Goal: Task Accomplishment & Management: Manage account settings

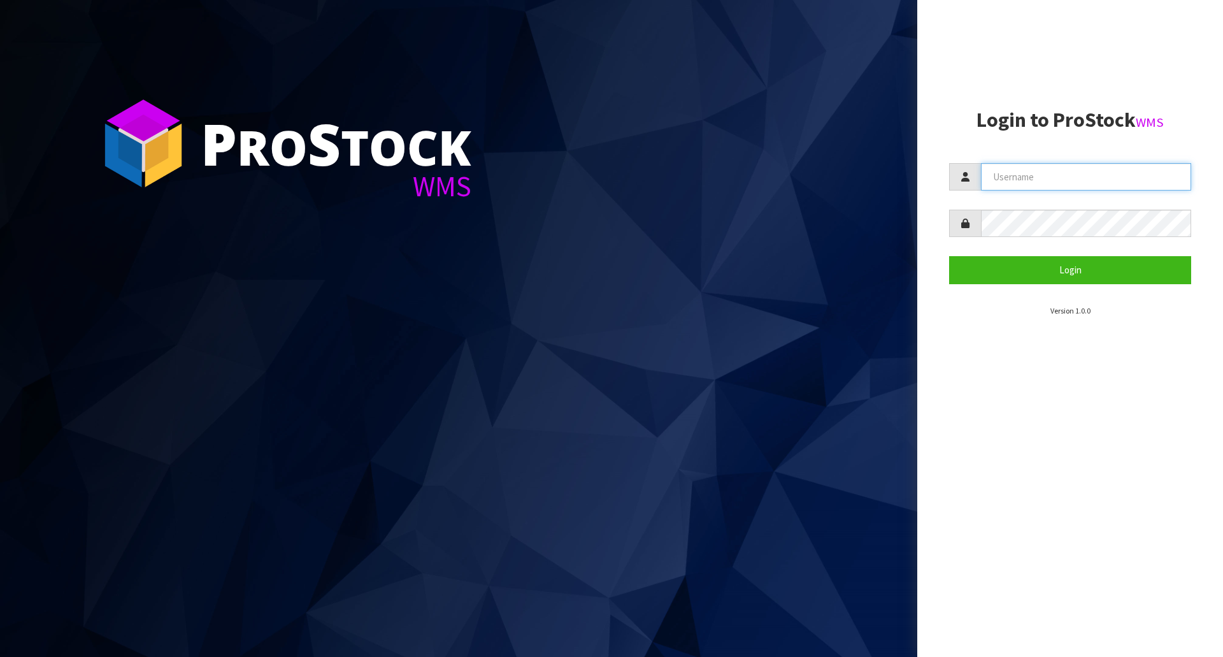
type input "[EMAIL_ADDRESS][DOMAIN_NAME]"
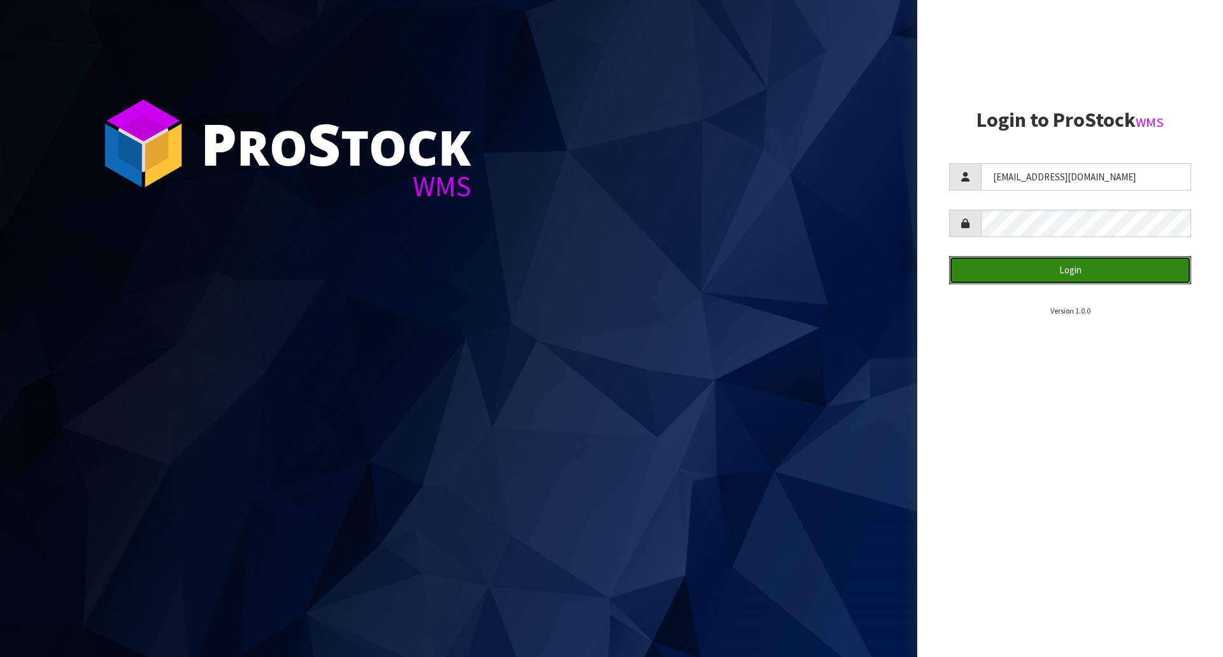
click at [1014, 268] on button "Login" at bounding box center [1070, 269] width 242 height 27
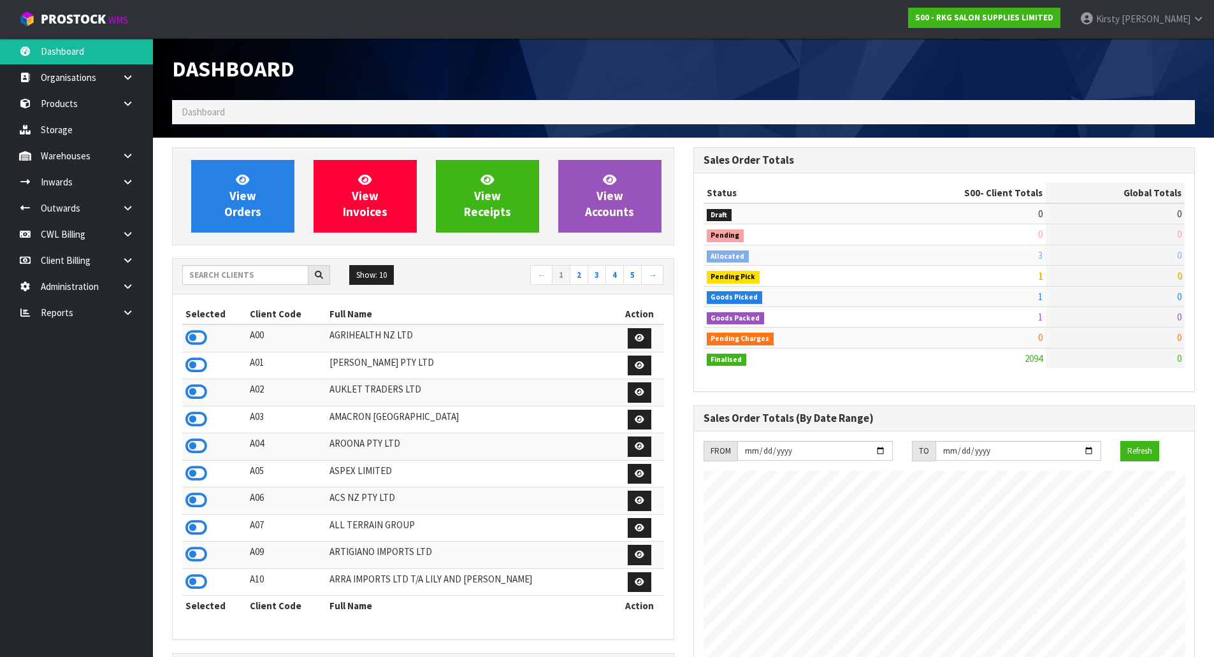
scroll to position [965, 521]
click at [127, 207] on icon at bounding box center [128, 208] width 12 height 10
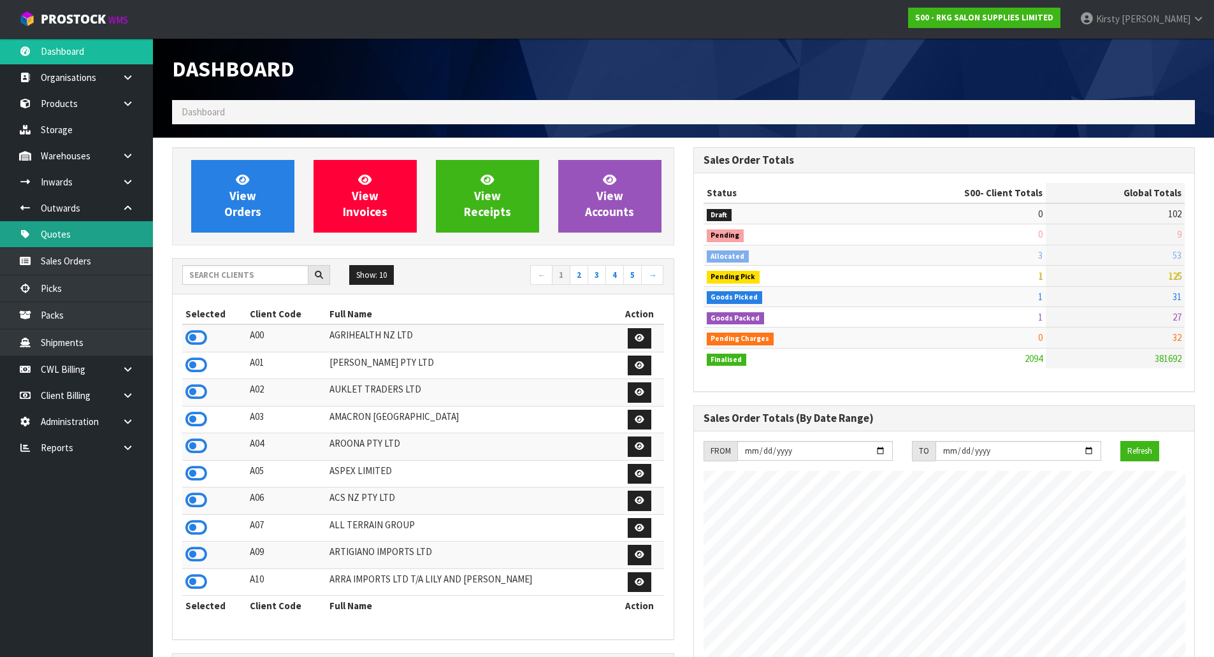
click at [52, 233] on link "Quotes" at bounding box center [76, 234] width 153 height 26
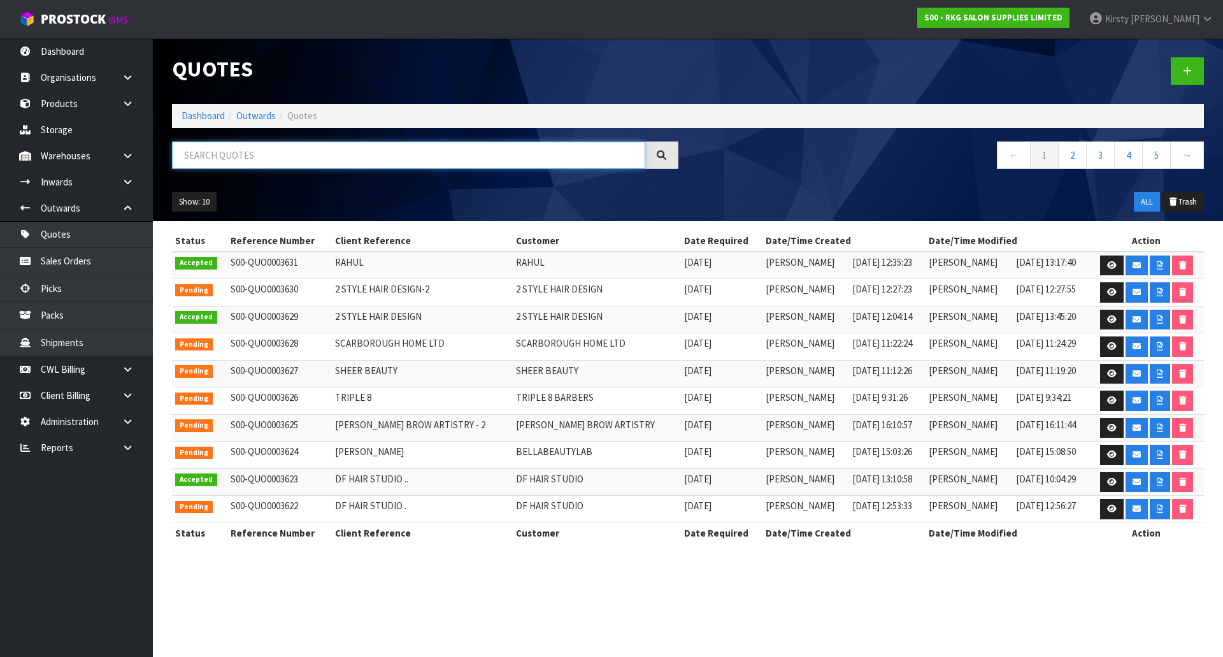
click at [203, 149] on input "text" at bounding box center [408, 154] width 473 height 27
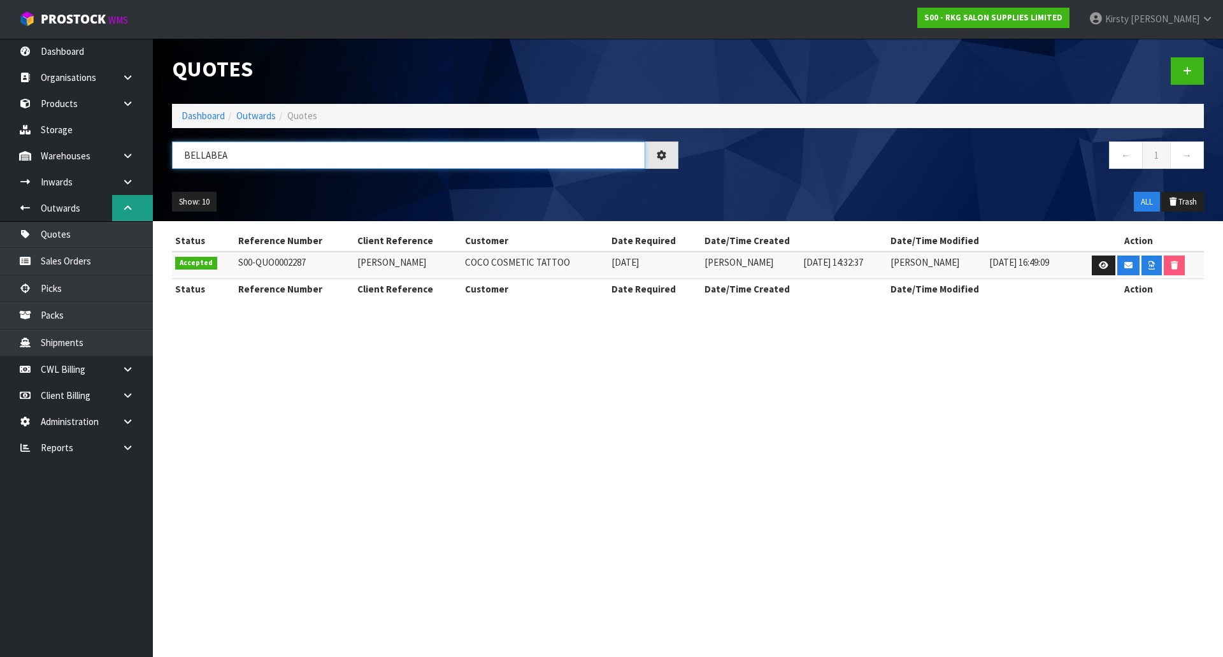
type input "BELLABEA"
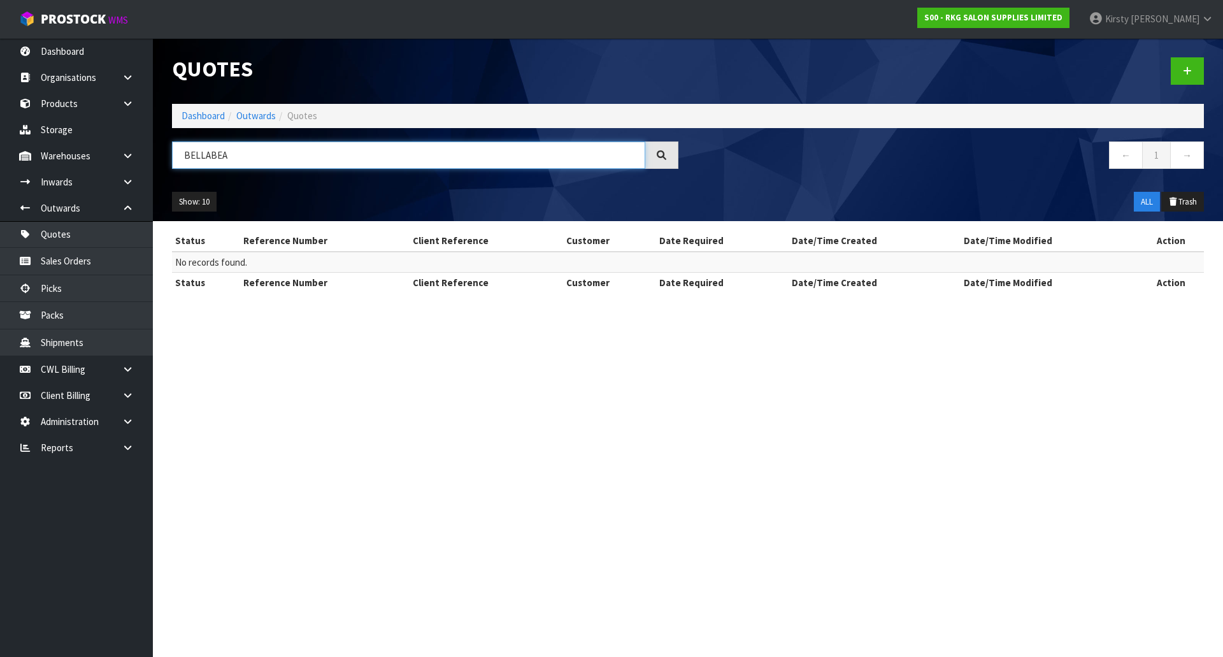
drag, startPoint x: 231, startPoint y: 158, endPoint x: 176, endPoint y: 159, distance: 55.5
click at [176, 159] on input "BELLABEA" at bounding box center [408, 154] width 473 height 27
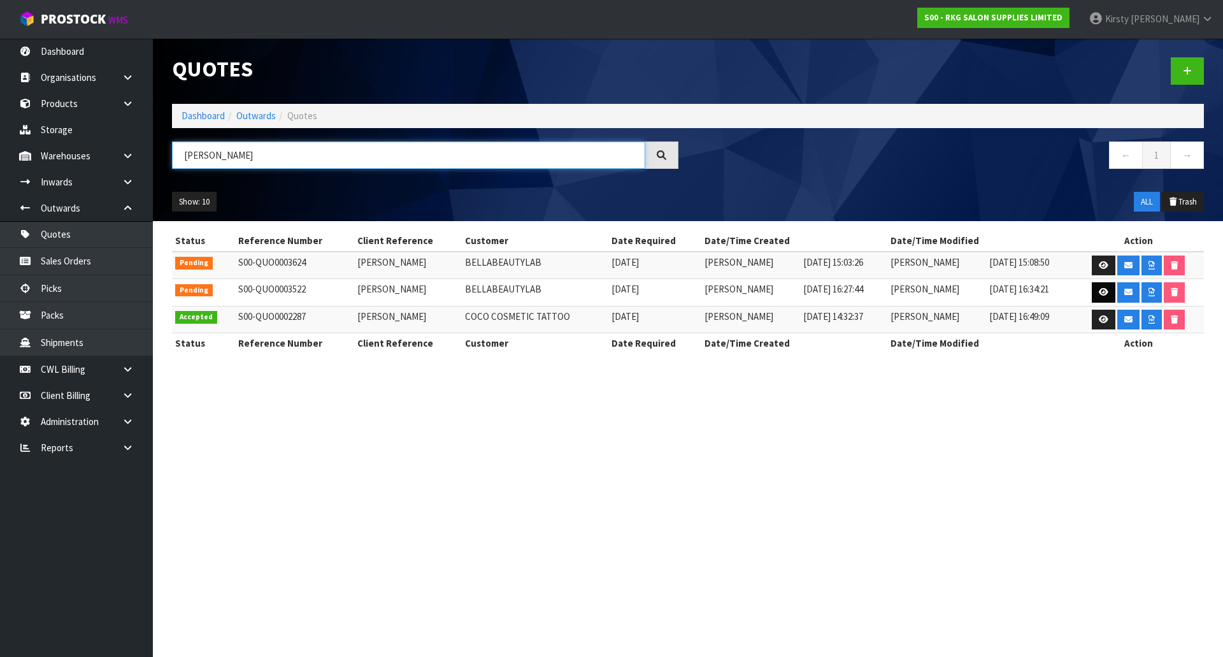
type input "[PERSON_NAME]"
click at [1106, 295] on icon at bounding box center [1104, 292] width 10 height 8
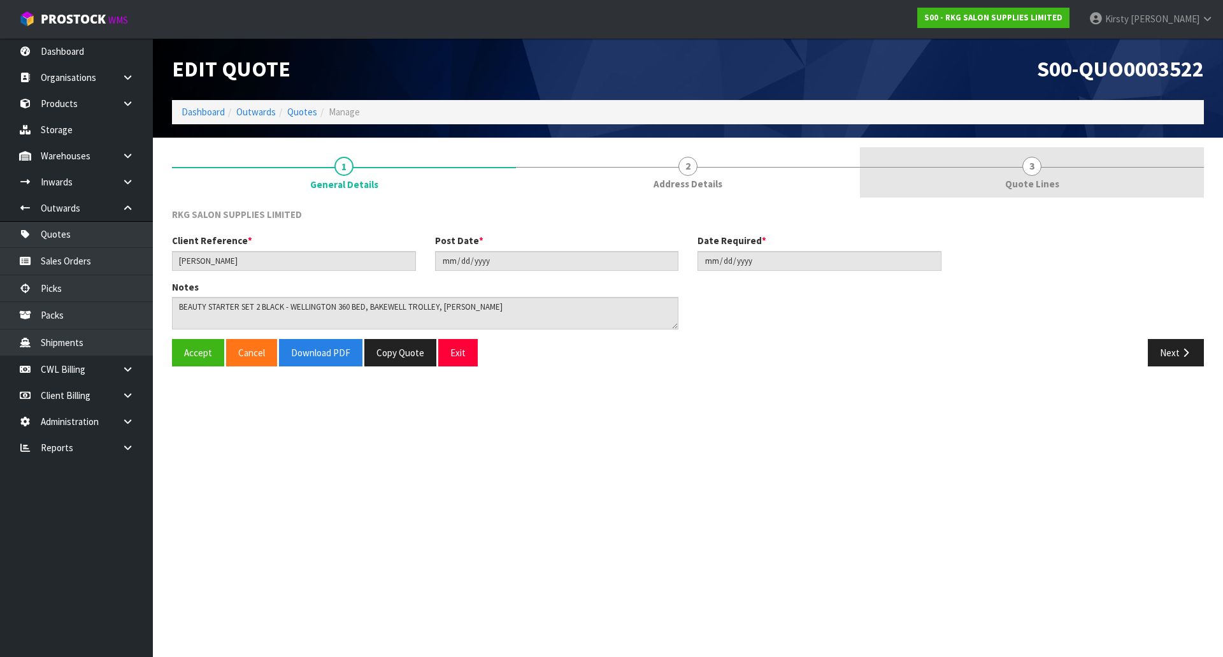
click at [1031, 168] on span "3" at bounding box center [1032, 166] width 19 height 19
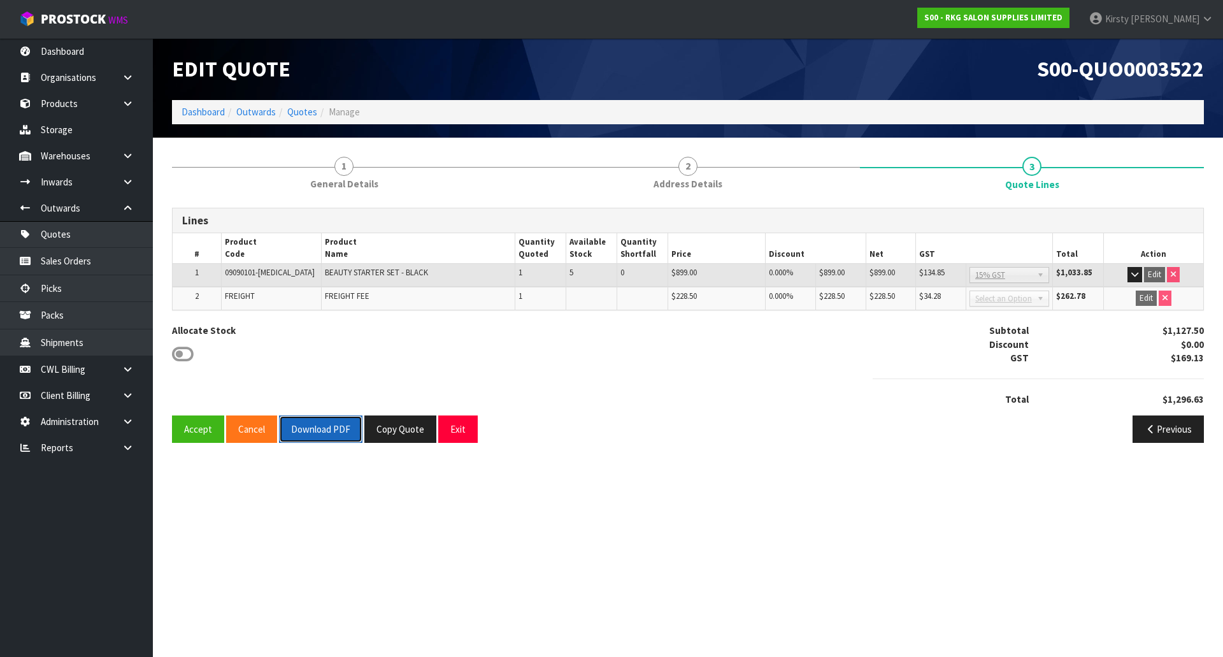
click at [333, 429] on button "Download PDF" at bounding box center [320, 428] width 83 height 27
click at [459, 431] on button "Exit" at bounding box center [458, 428] width 40 height 27
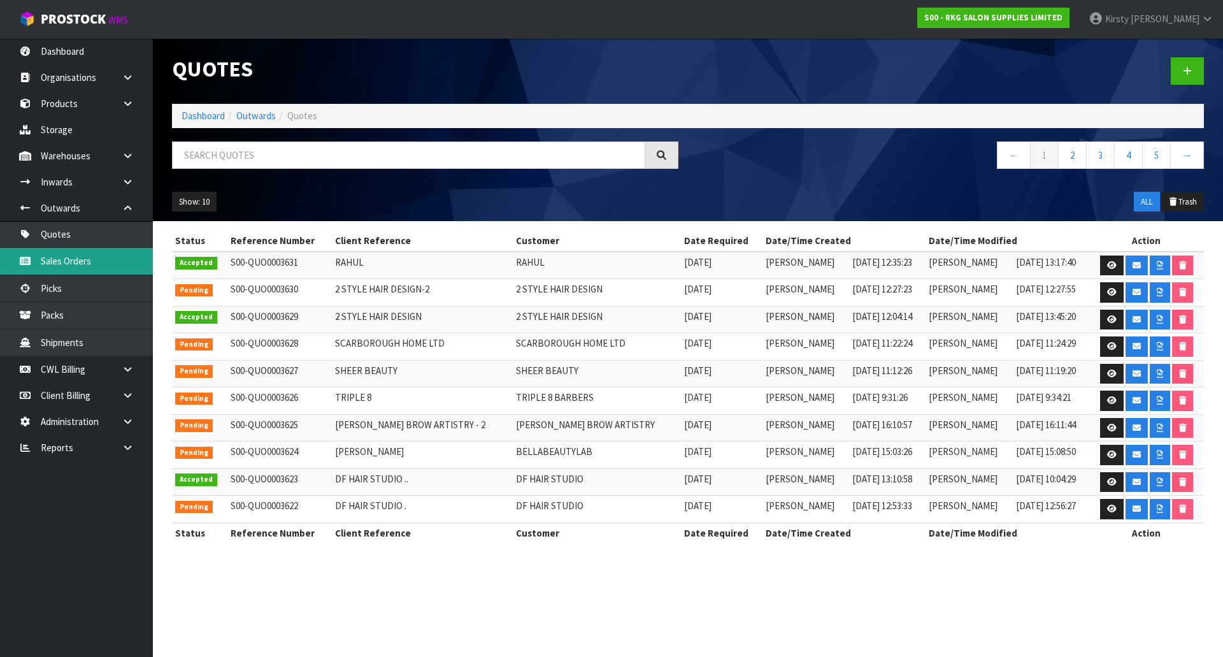
click at [91, 253] on link "Sales Orders" at bounding box center [76, 261] width 153 height 26
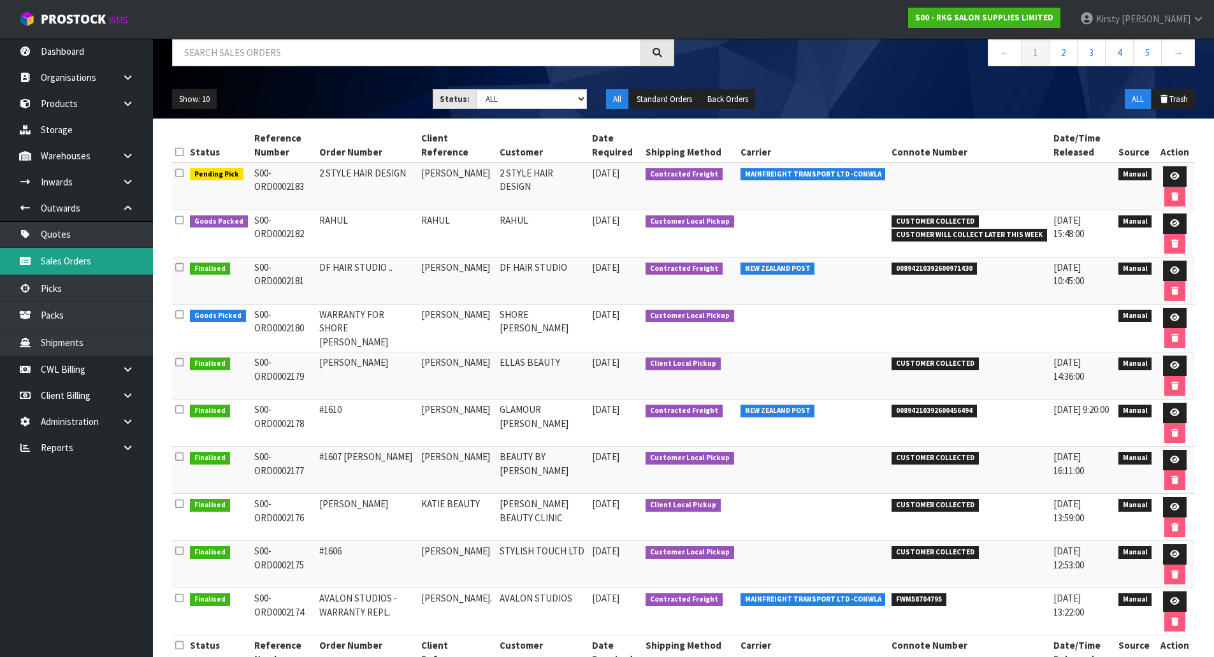
scroll to position [73, 0]
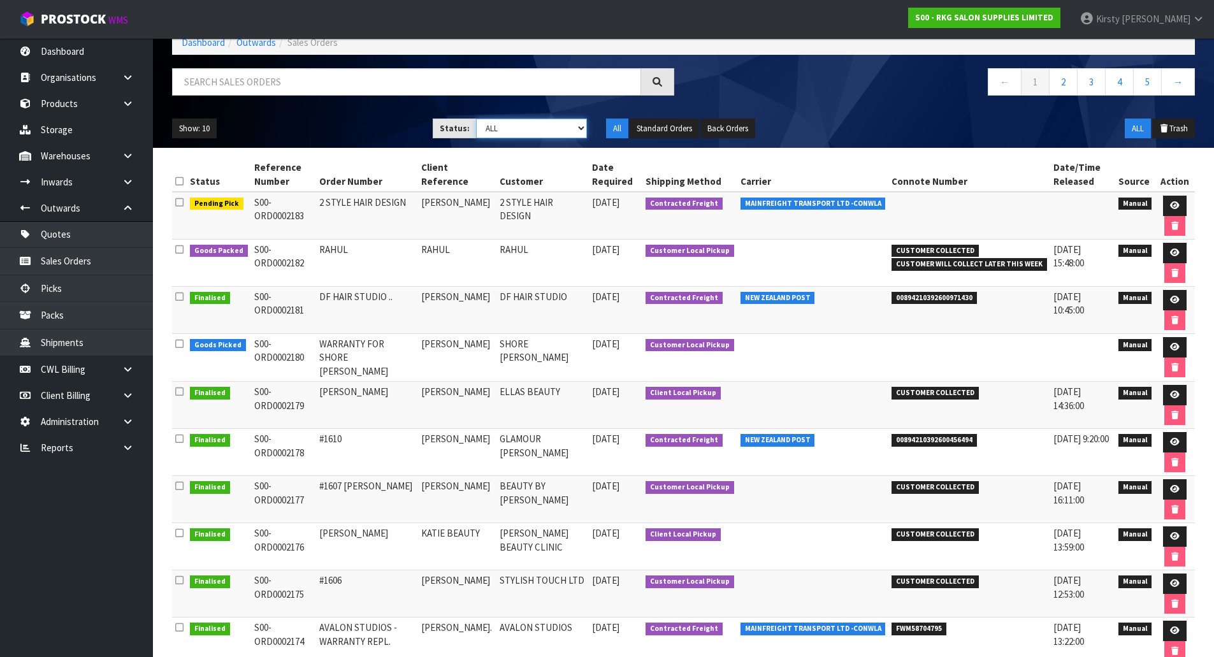
click at [581, 126] on select "Draft Pending Allocated Pending Pick Goods Picked Goods Packed Pending Charges …" at bounding box center [531, 129] width 111 height 20
click at [476, 119] on select "Draft Pending Allocated Pending Pick Goods Picked Goods Packed Pending Charges …" at bounding box center [531, 129] width 111 height 20
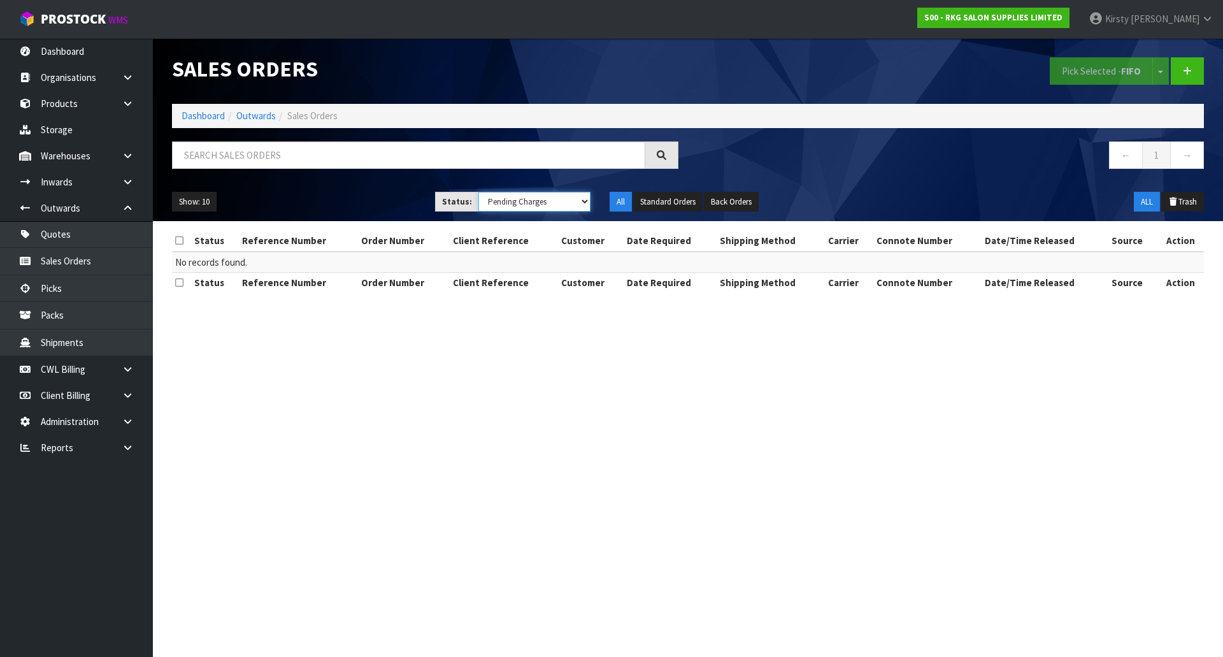
click at [587, 201] on select "Draft Pending Allocated Pending Pick Goods Picked Goods Packed Pending Charges …" at bounding box center [535, 202] width 113 height 20
click at [629, 198] on button "All" at bounding box center [621, 202] width 22 height 20
click at [585, 201] on select "Draft Pending Allocated Pending Pick Goods Picked Goods Packed Pending Charges …" at bounding box center [535, 202] width 113 height 20
select select "string:ALL"
click at [479, 192] on select "Draft Pending Allocated Pending Pick Goods Picked Goods Packed Pending Charges …" at bounding box center [535, 202] width 113 height 20
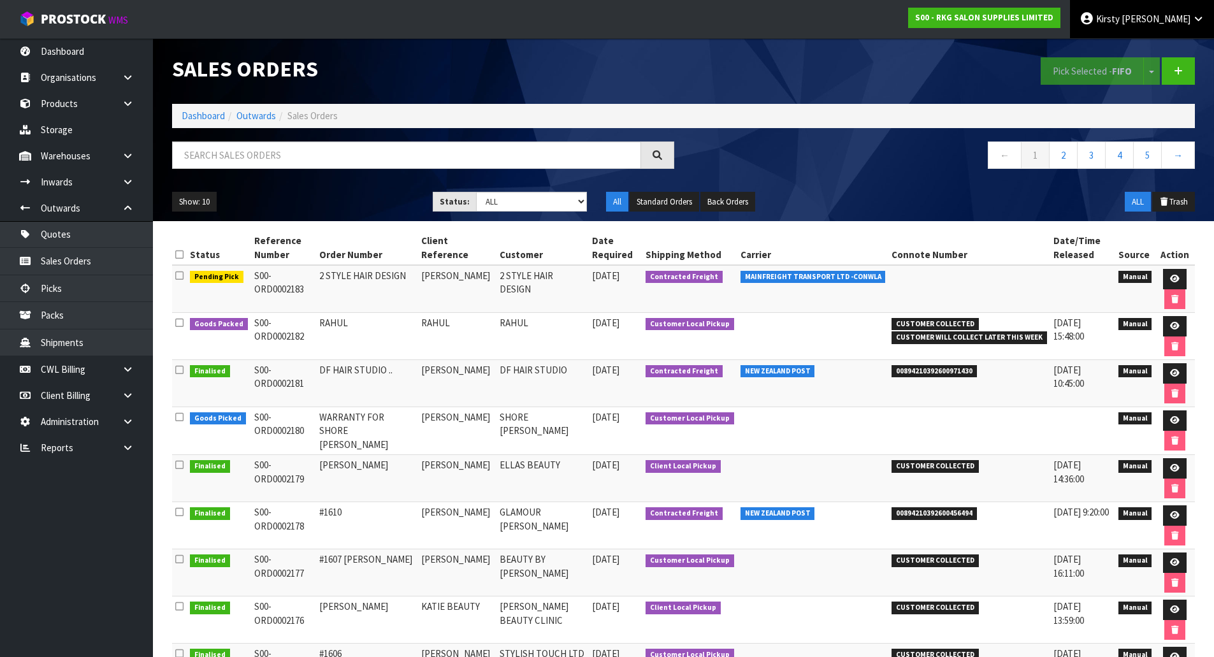
click at [1120, 17] on span "Kirsty" at bounding box center [1108, 19] width 24 height 12
click at [1149, 42] on link "Logout" at bounding box center [1163, 50] width 101 height 17
